Goal: Transaction & Acquisition: Purchase product/service

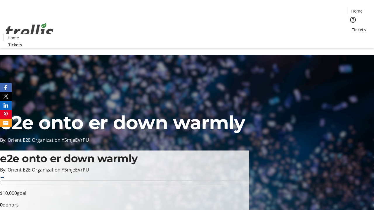
click at [352, 27] on span "Tickets" at bounding box center [359, 30] width 14 height 6
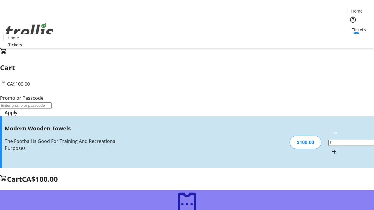
type input "FREE"
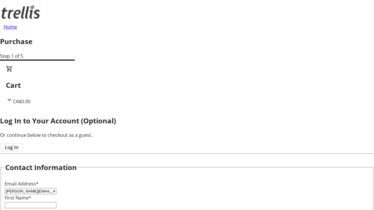
type input "[PERSON_NAME][EMAIL_ADDRESS][DOMAIN_NAME]"
type input "[PERSON_NAME]"
